Goal: Book appointment/travel/reservation

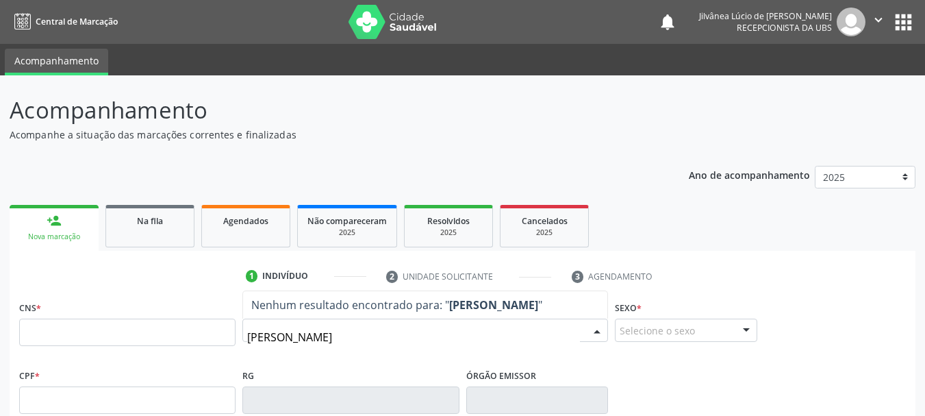
type input "[PERSON_NAME]"
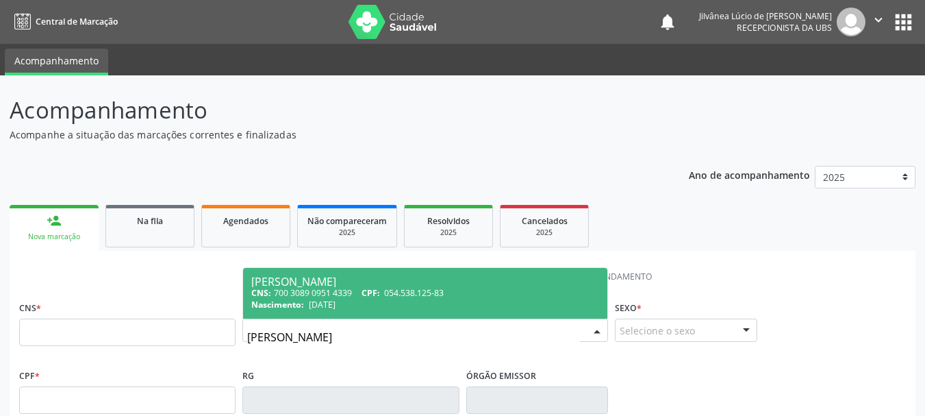
click at [377, 301] on div "Nascimento: [DATE]" at bounding box center [425, 305] width 348 height 12
type input "700 3089 0951 4339"
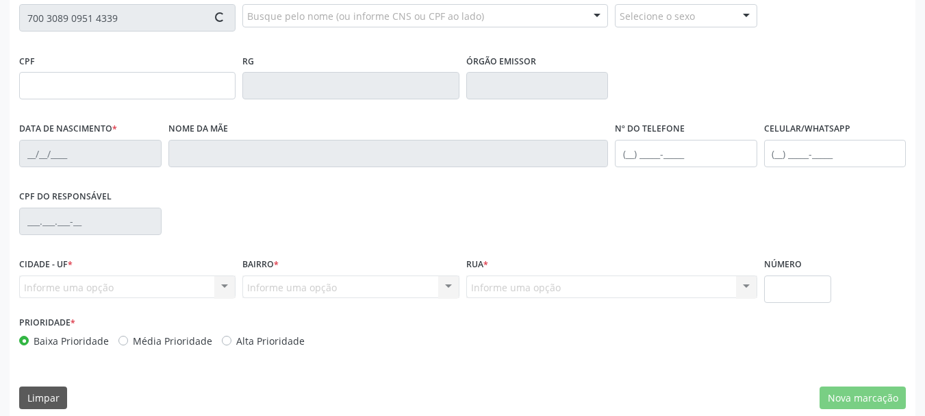
scroll to position [327, 0]
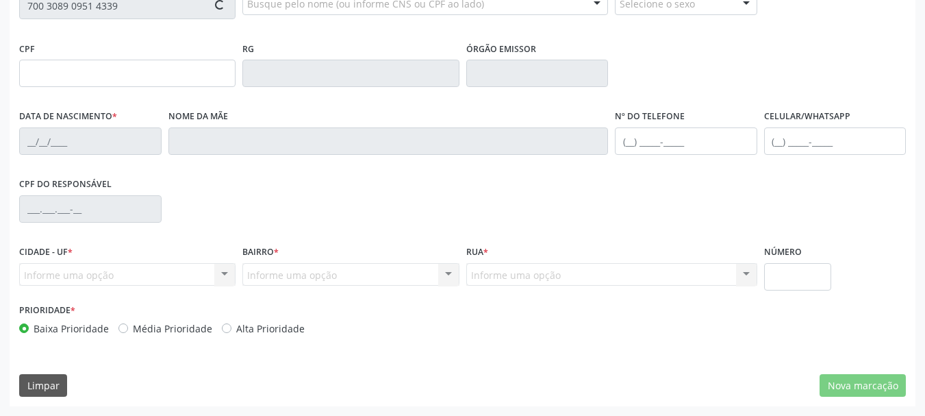
type input "054.538.125-83"
type input "[DATE]"
type input "Genelice Bispo da Cruz"
type input "[PHONE_NUMBER]"
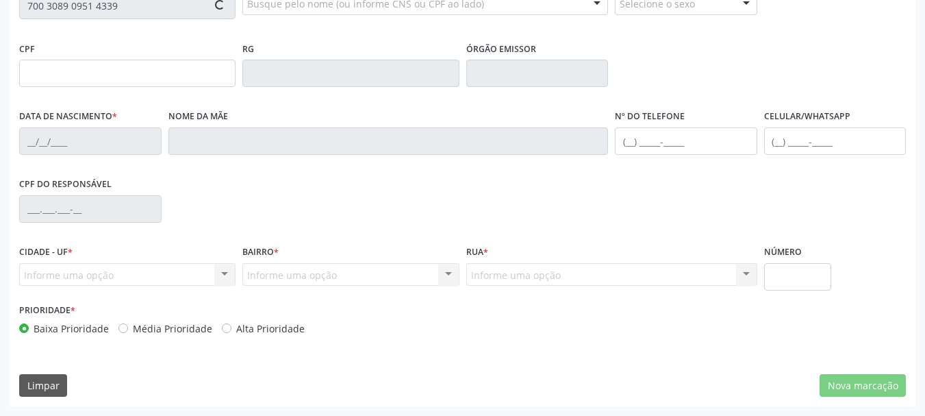
type input "S/N"
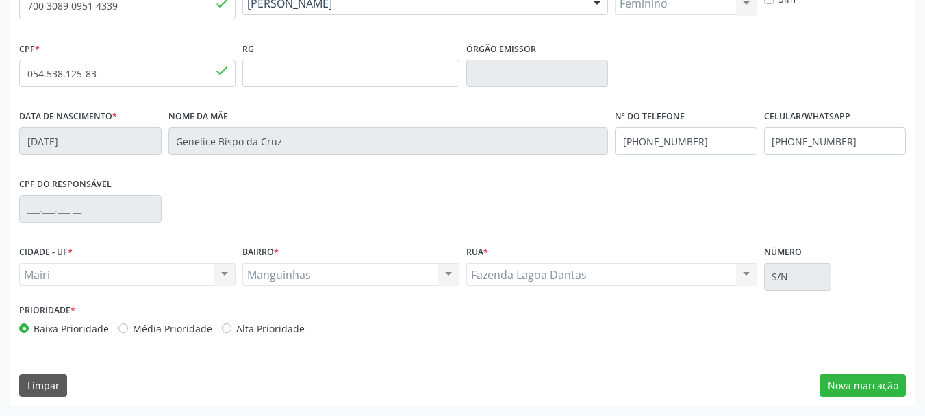
click at [236, 327] on label "Alta Prioridade" at bounding box center [270, 328] width 68 height 14
click at [222, 327] on input "Alta Prioridade" at bounding box center [227, 327] width 10 height 12
radio input "true"
click at [838, 386] on button "Nova marcação" at bounding box center [863, 385] width 86 height 23
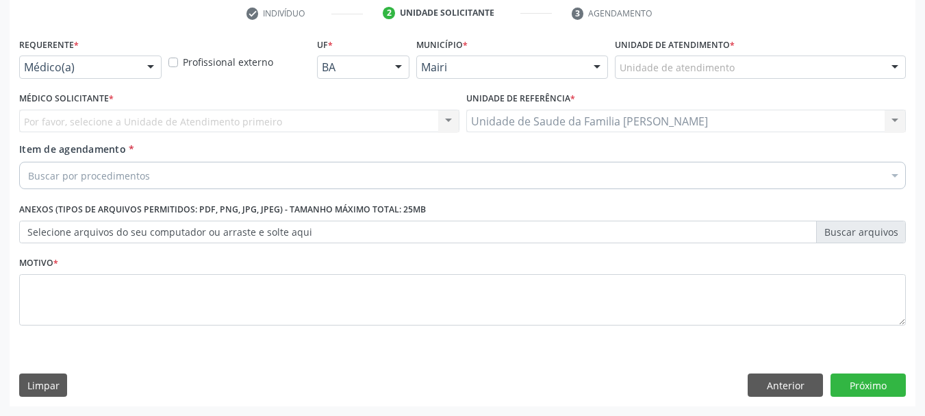
scroll to position [263, 0]
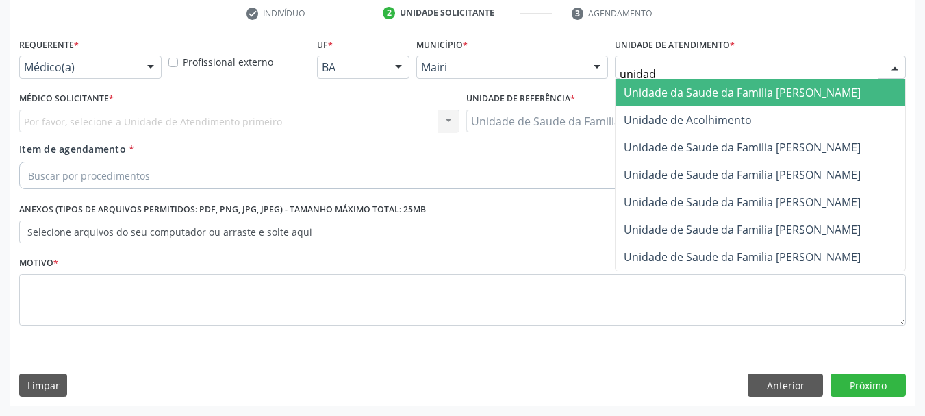
type input "unidade"
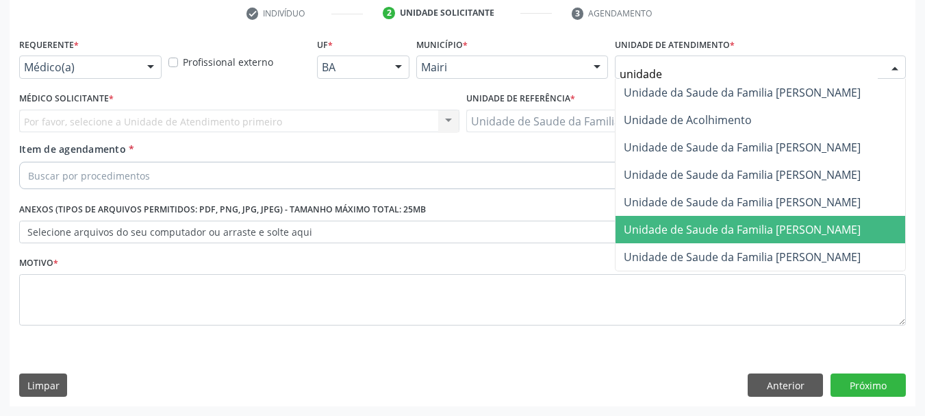
click at [716, 216] on span "Unidade de Saude da Familia [PERSON_NAME]" at bounding box center [761, 229] width 290 height 27
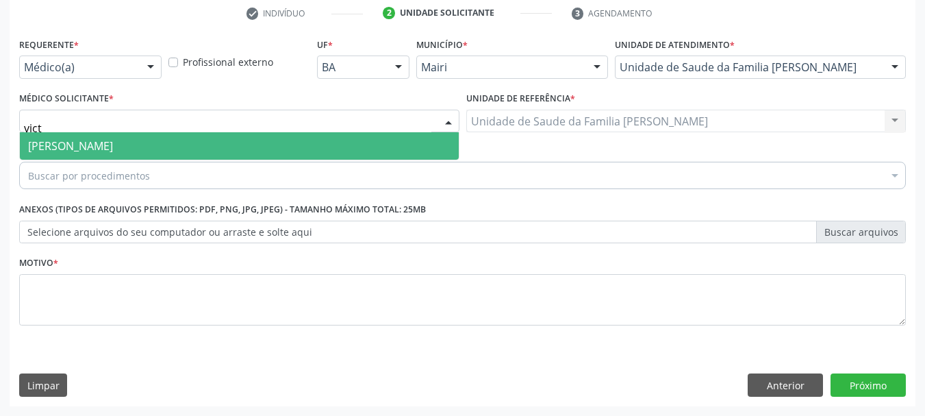
type input "victo"
click at [93, 138] on span "[PERSON_NAME]" at bounding box center [239, 145] width 439 height 27
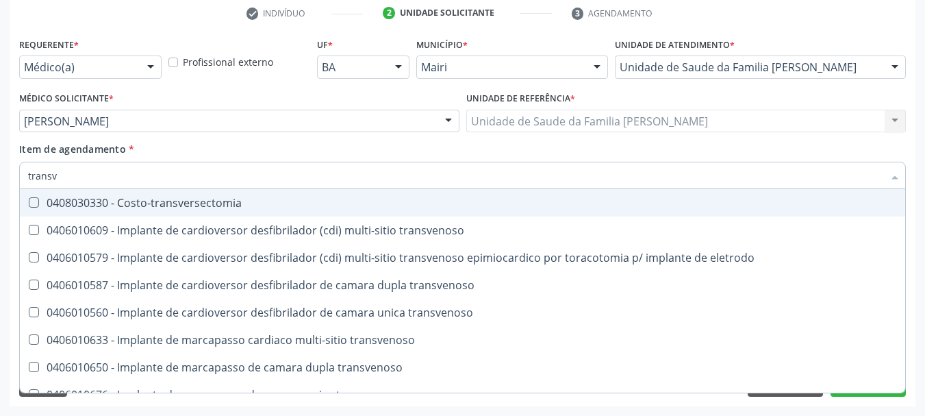
type input "transva"
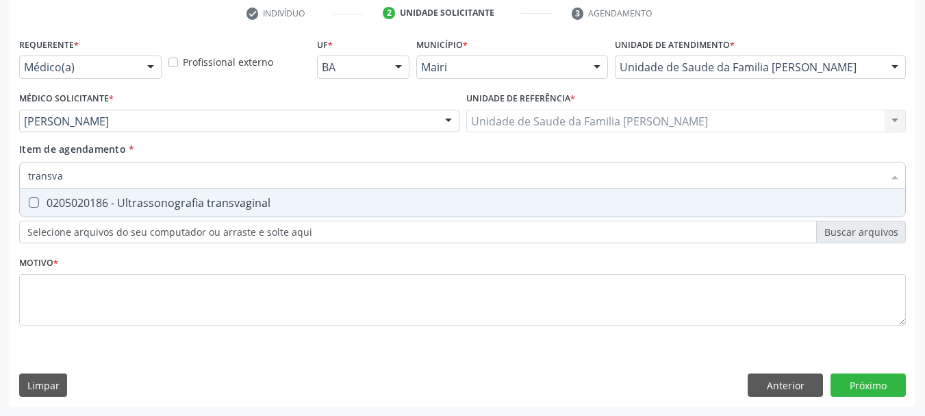
click at [103, 193] on span "0205020186 - Ultrassonografia transvaginal" at bounding box center [463, 202] width 886 height 27
checkbox transvaginal "true"
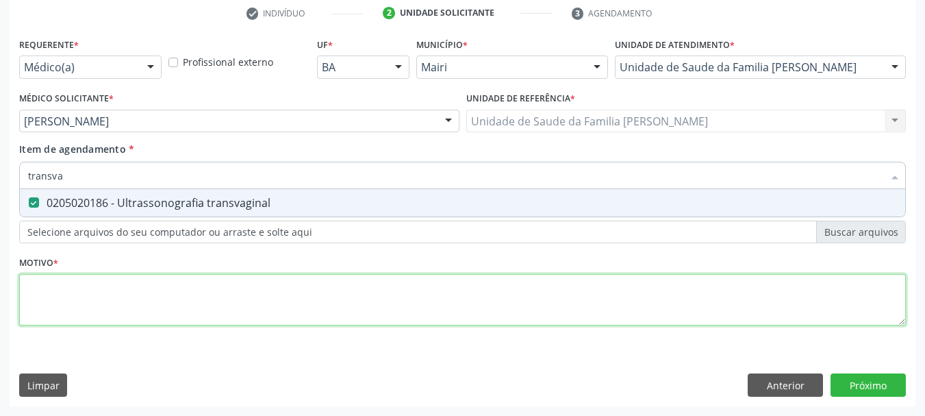
click at [129, 313] on div "Requerente * Médico(a) Médico(a) Enfermeiro(a) Paciente Nenhum resultado encont…" at bounding box center [462, 189] width 887 height 310
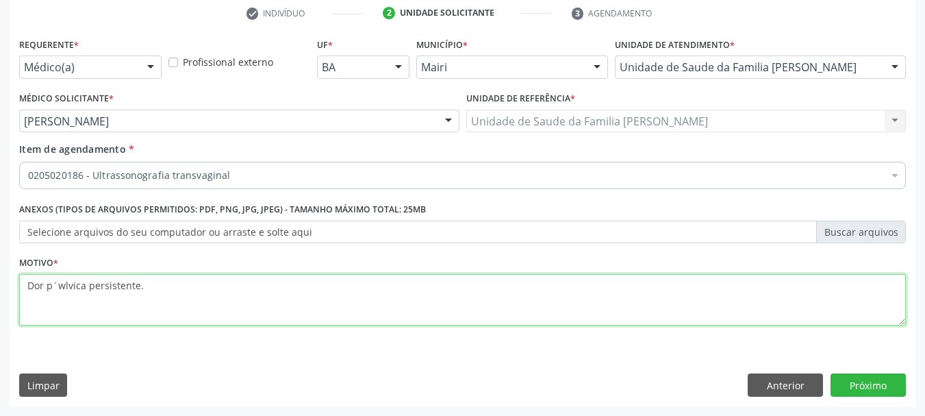
click at [56, 280] on textarea "Dor p´wlvica persistente." at bounding box center [462, 300] width 887 height 52
type textarea "Dor pélvica persistente."
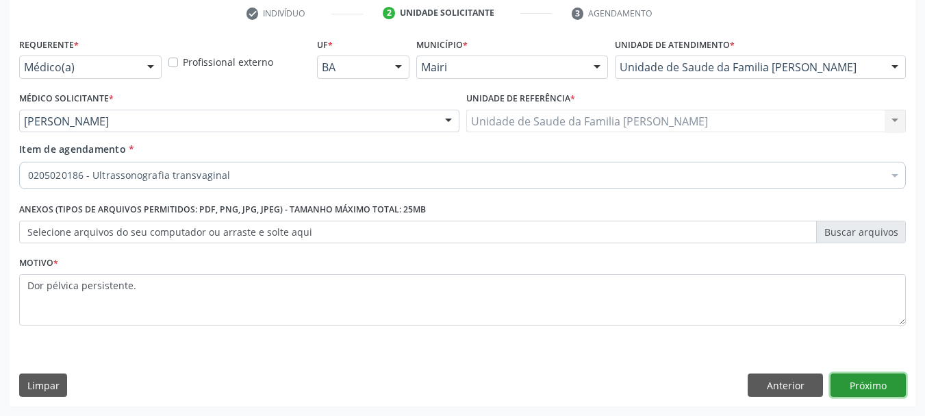
click at [889, 388] on button "Próximo" at bounding box center [868, 384] width 75 height 23
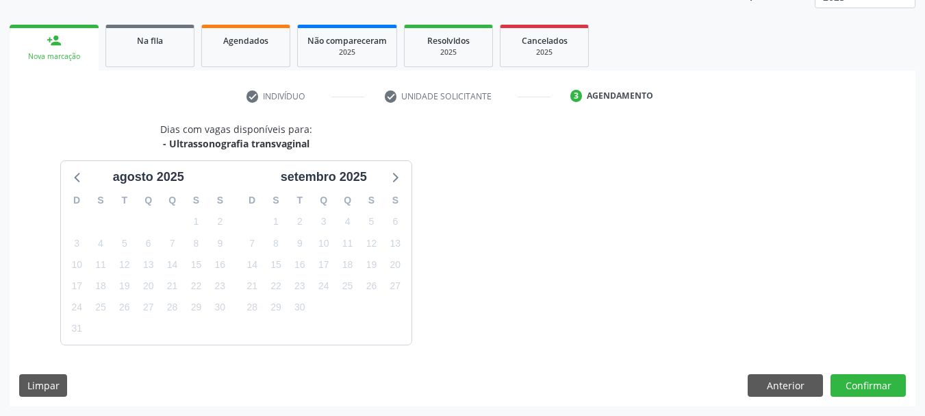
scroll to position [221, 0]
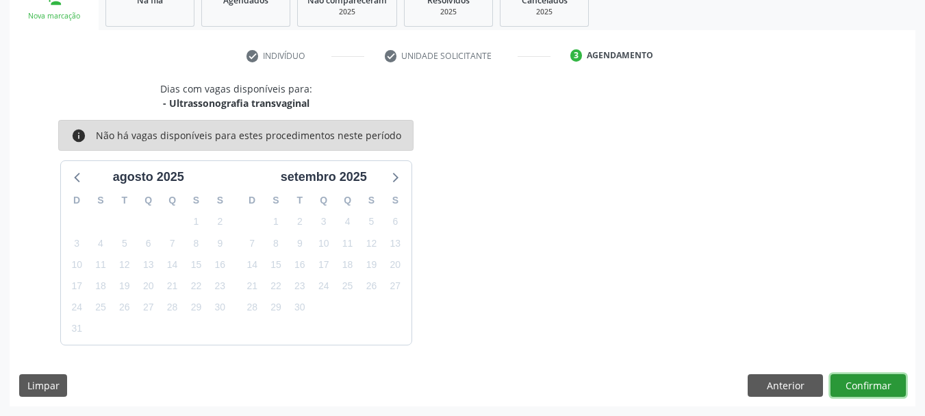
click at [871, 384] on button "Confirmar" at bounding box center [868, 385] width 75 height 23
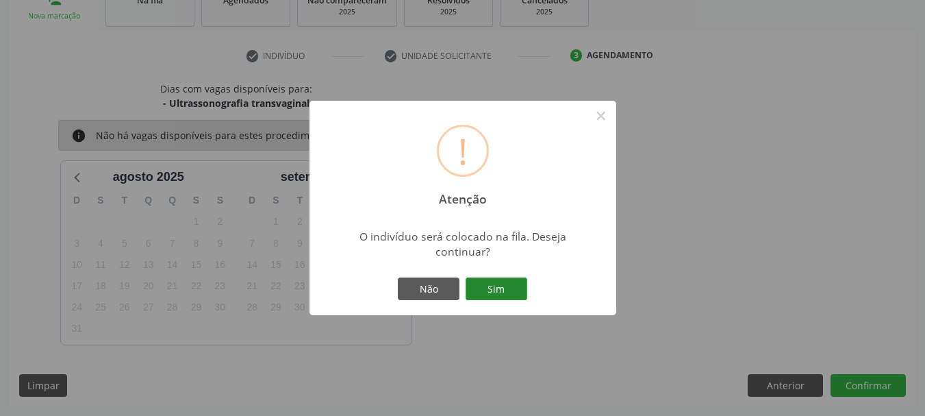
click at [508, 288] on button "Sim" at bounding box center [497, 288] width 62 height 23
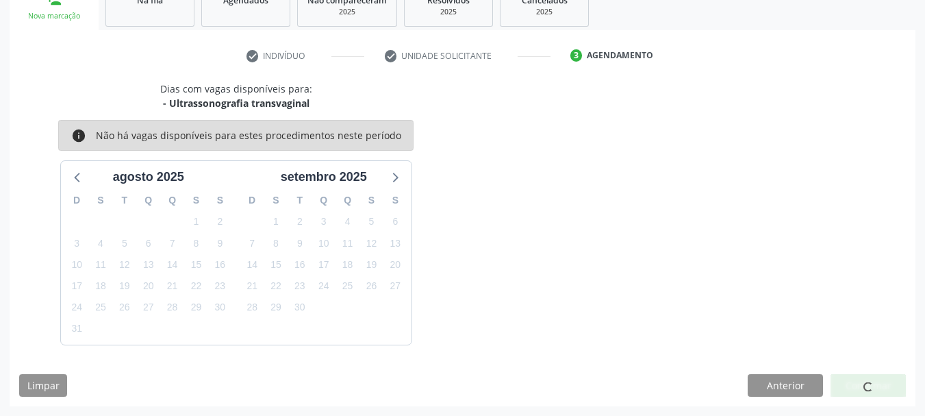
scroll to position [36, 0]
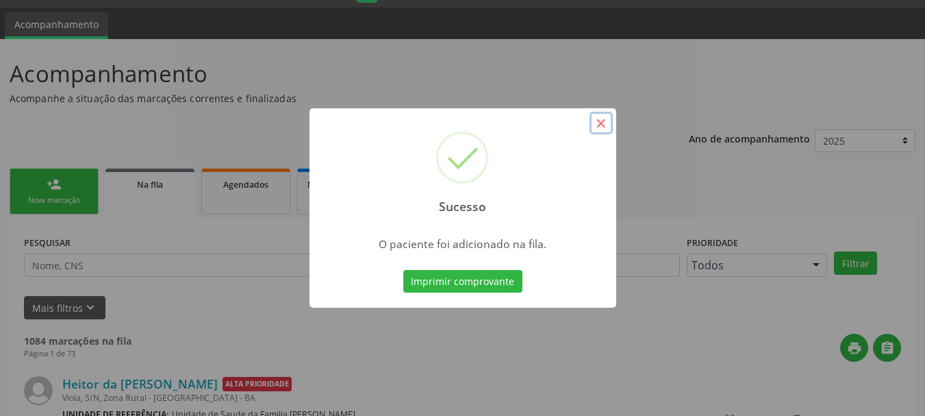
click at [605, 129] on button "×" at bounding box center [601, 123] width 23 height 23
